Goal: Check status: Check status

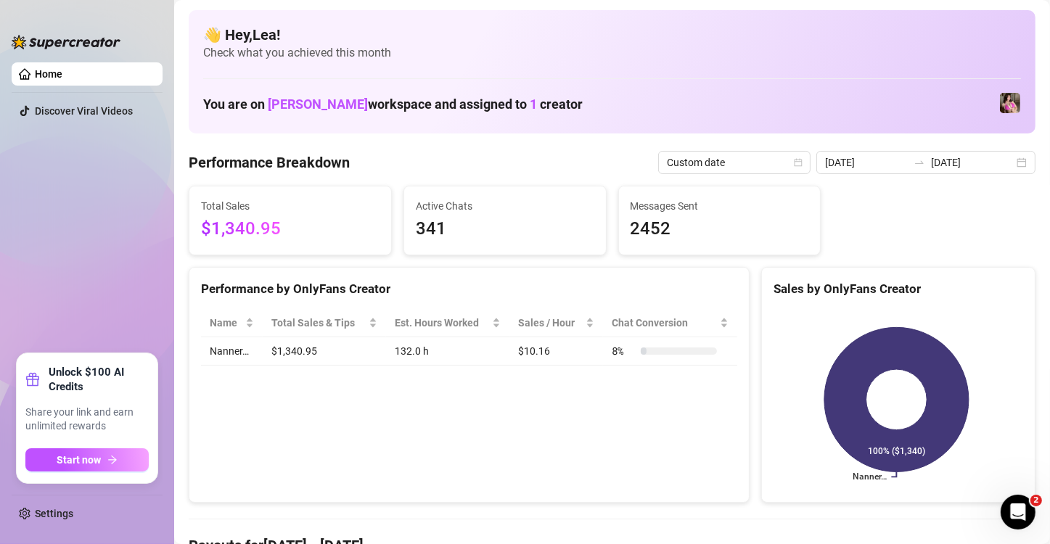
scroll to position [169, 0]
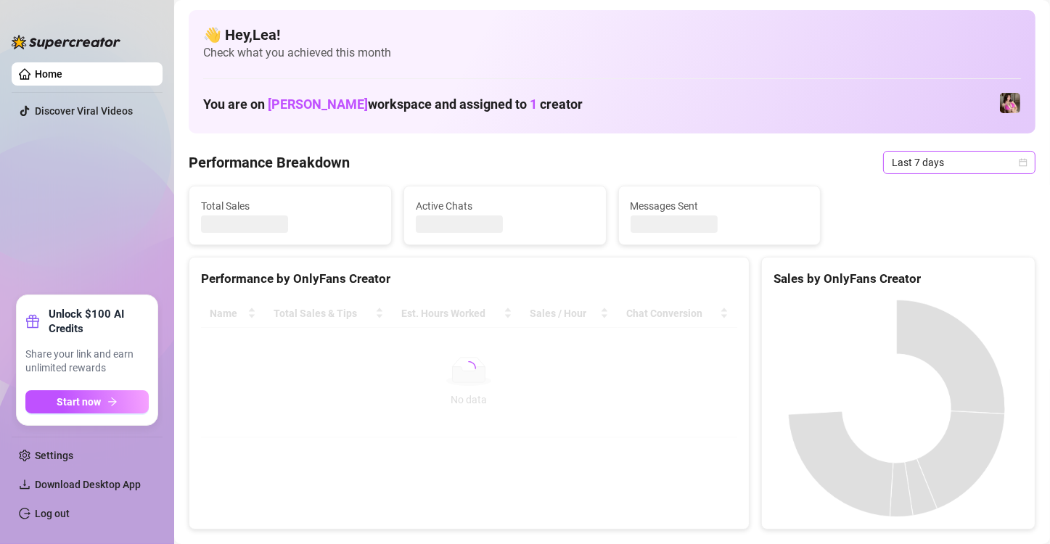
click at [1020, 161] on icon "calendar" at bounding box center [1024, 162] width 8 height 8
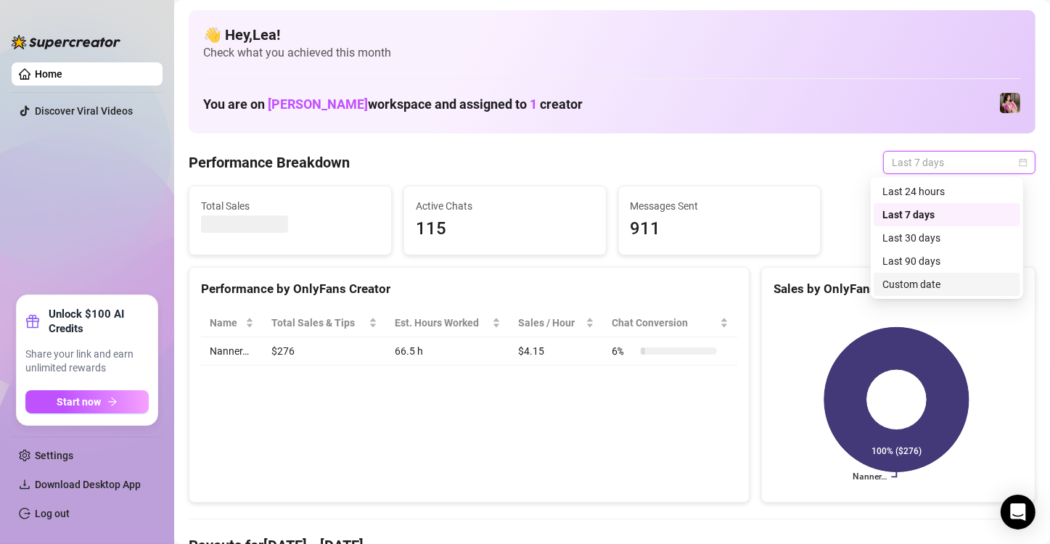
click at [936, 285] on div "Custom date" at bounding box center [947, 285] width 129 height 16
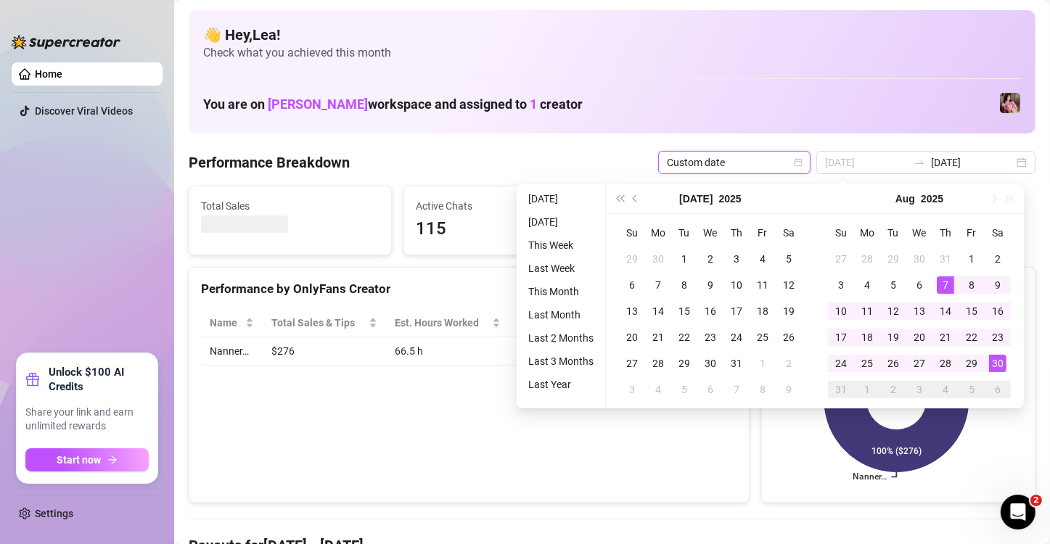
type input "[DATE]"
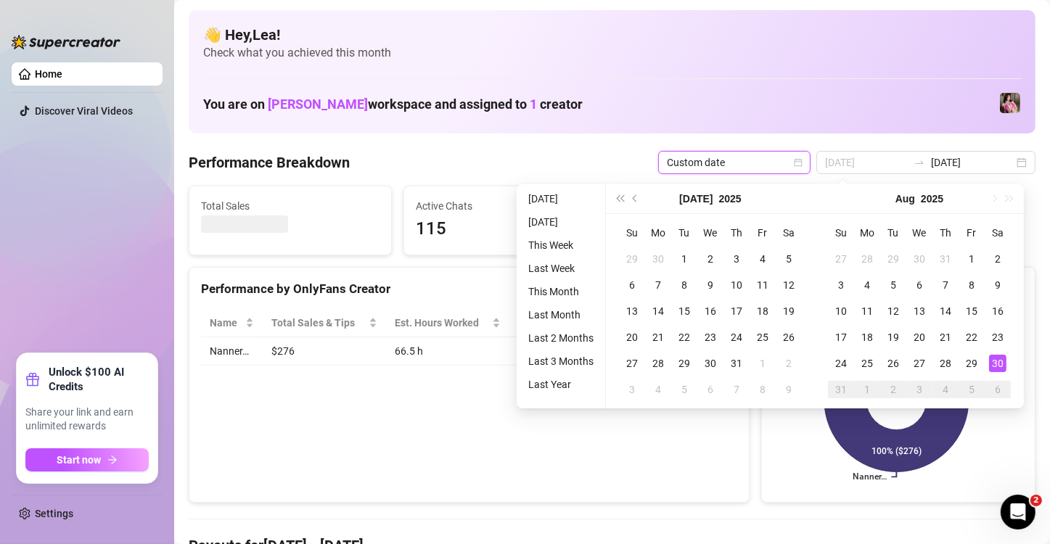
click at [998, 364] on div "30" at bounding box center [997, 363] width 17 height 17
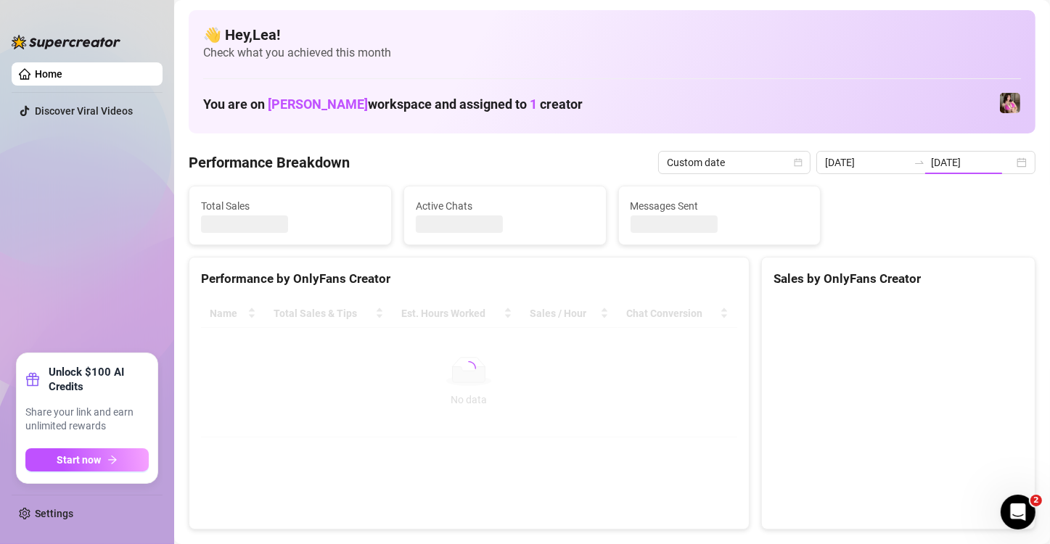
type input "[DATE]"
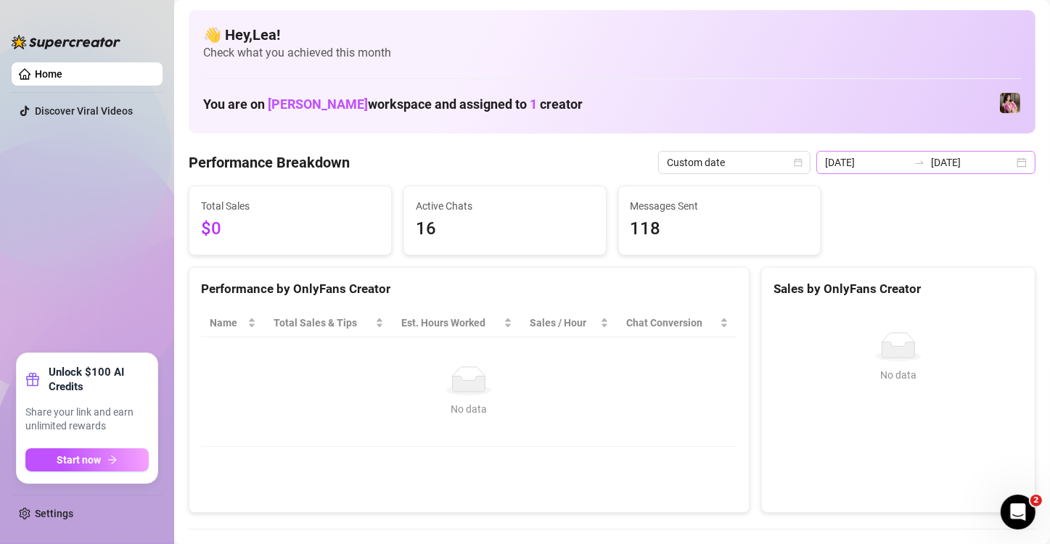
click at [1011, 163] on div "2025-08-30 2025-08-30" at bounding box center [926, 162] width 219 height 23
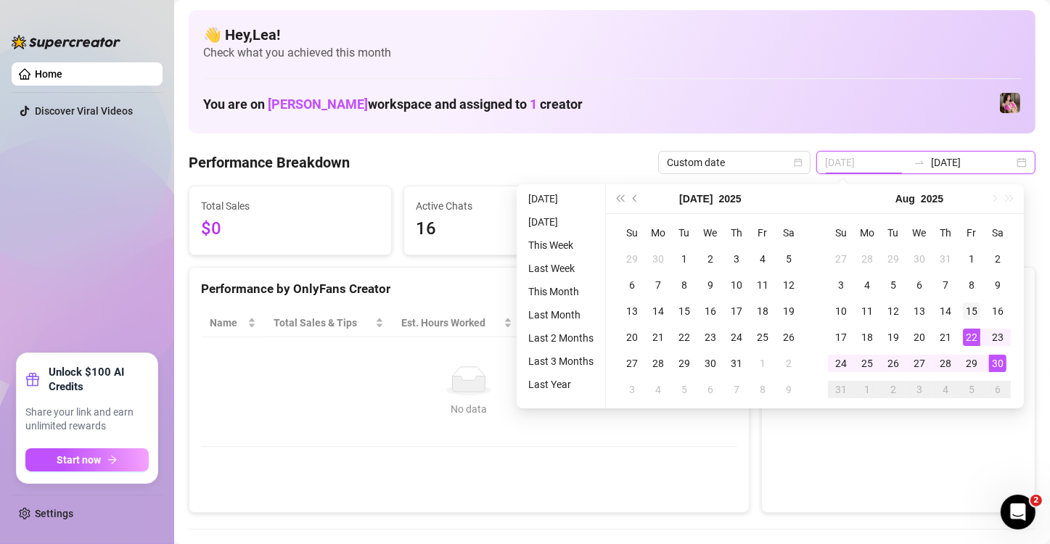
type input "[DATE]"
click at [970, 308] on div "15" at bounding box center [971, 311] width 17 height 17
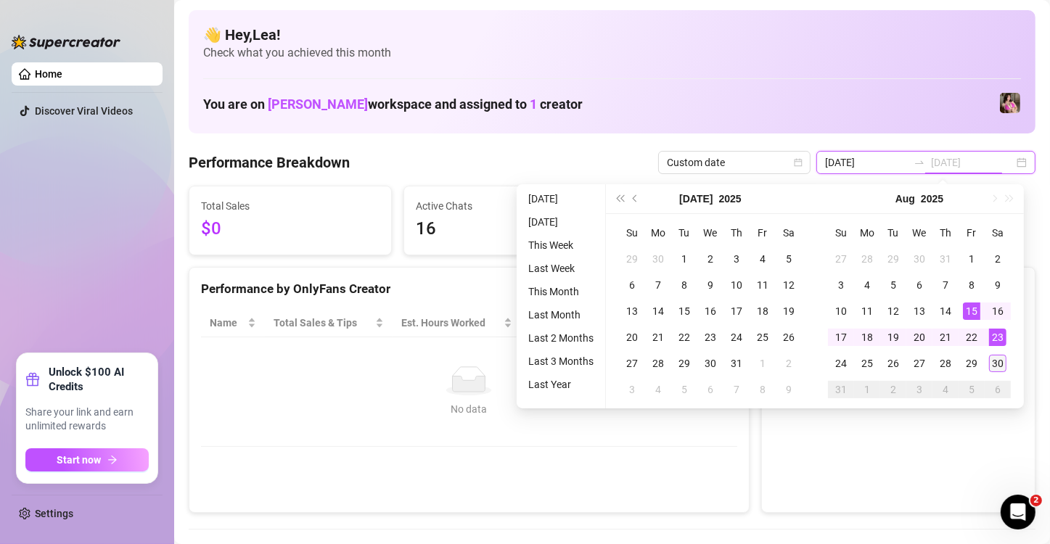
type input "[DATE]"
click at [1002, 361] on div "30" at bounding box center [997, 363] width 17 height 17
type input "[DATE]"
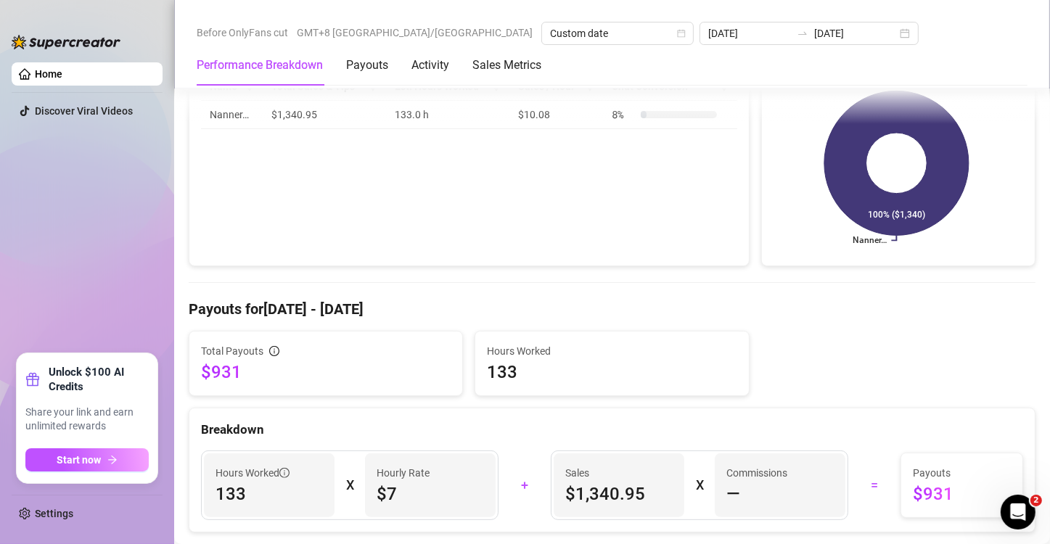
scroll to position [242, 0]
